Goal: Task Accomplishment & Management: Manage account settings

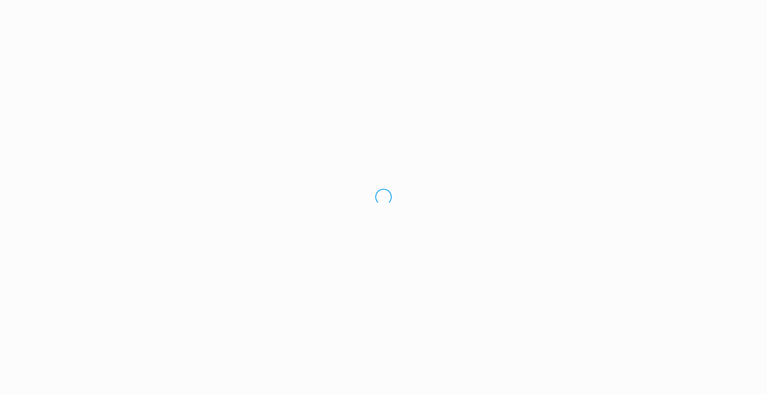
click at [26, 61] on div "Loading.." at bounding box center [383, 197] width 767 height 394
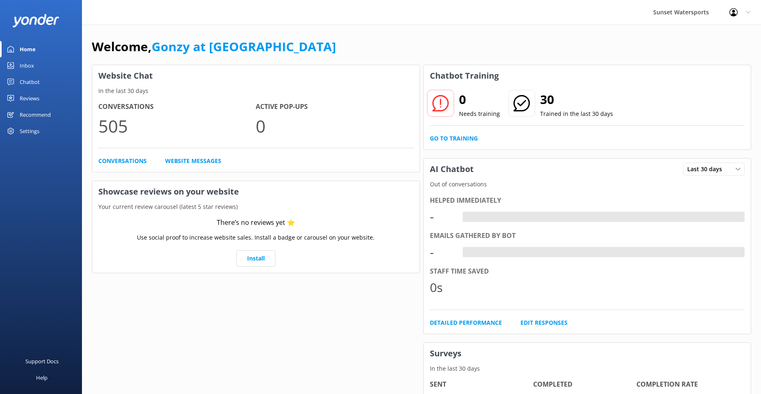
click at [23, 89] on div "Chatbot" at bounding box center [30, 82] width 20 height 16
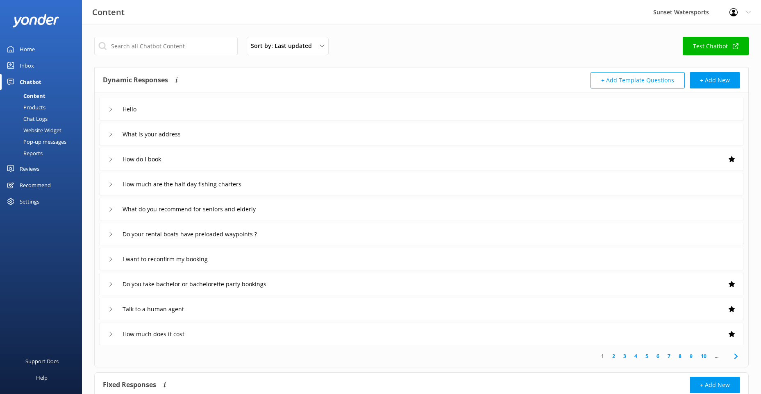
click at [23, 67] on div "Inbox" at bounding box center [27, 65] width 14 height 16
